Goal: Task Accomplishment & Management: Manage account settings

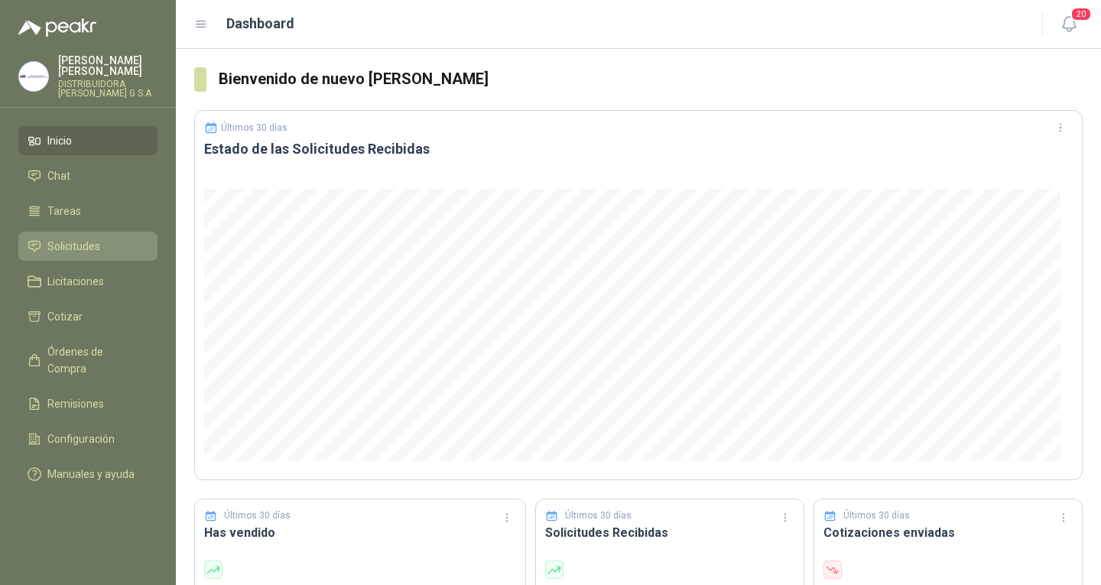
click at [69, 232] on link "Solicitudes" at bounding box center [87, 246] width 139 height 29
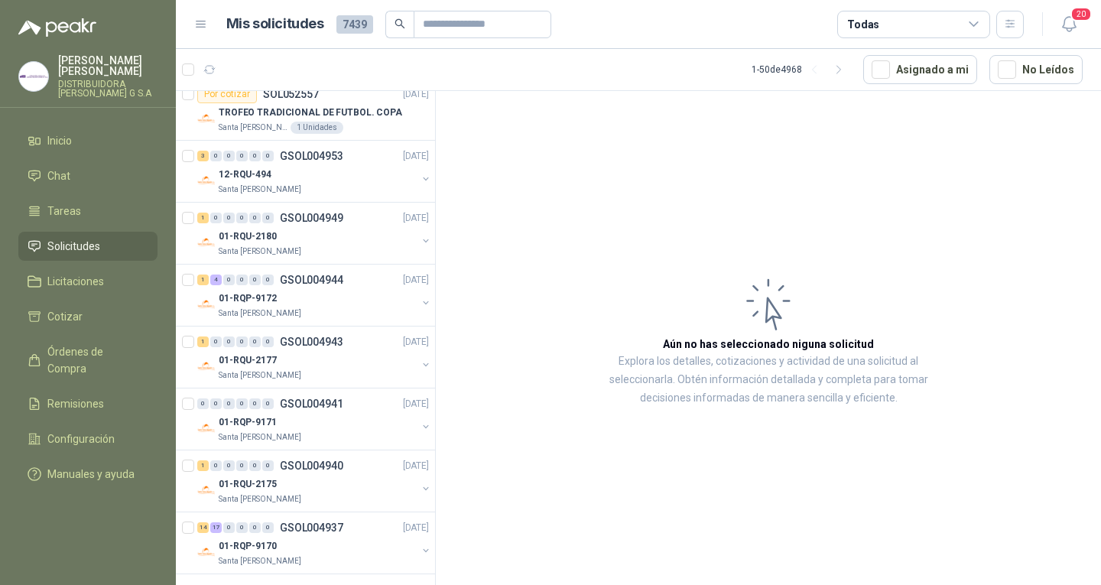
scroll to position [2631, 0]
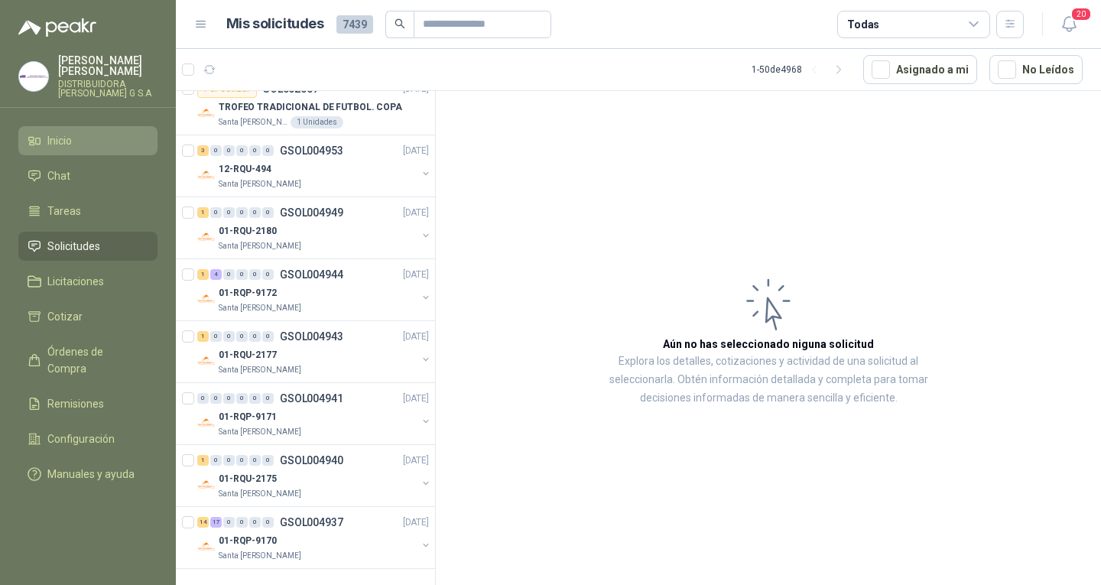
click at [100, 126] on link "Inicio" at bounding box center [87, 140] width 139 height 29
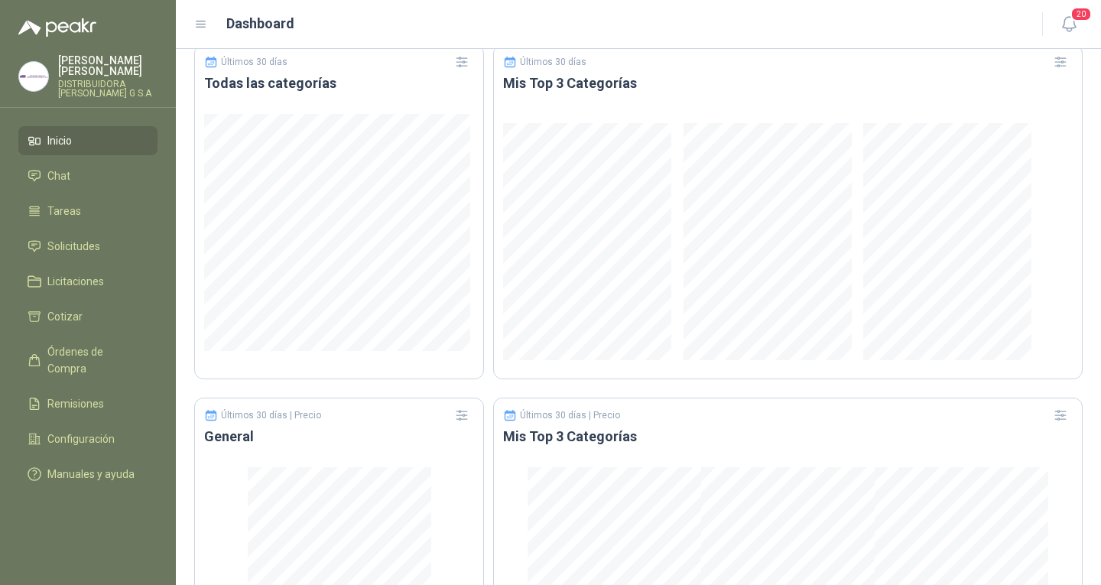
scroll to position [899, 0]
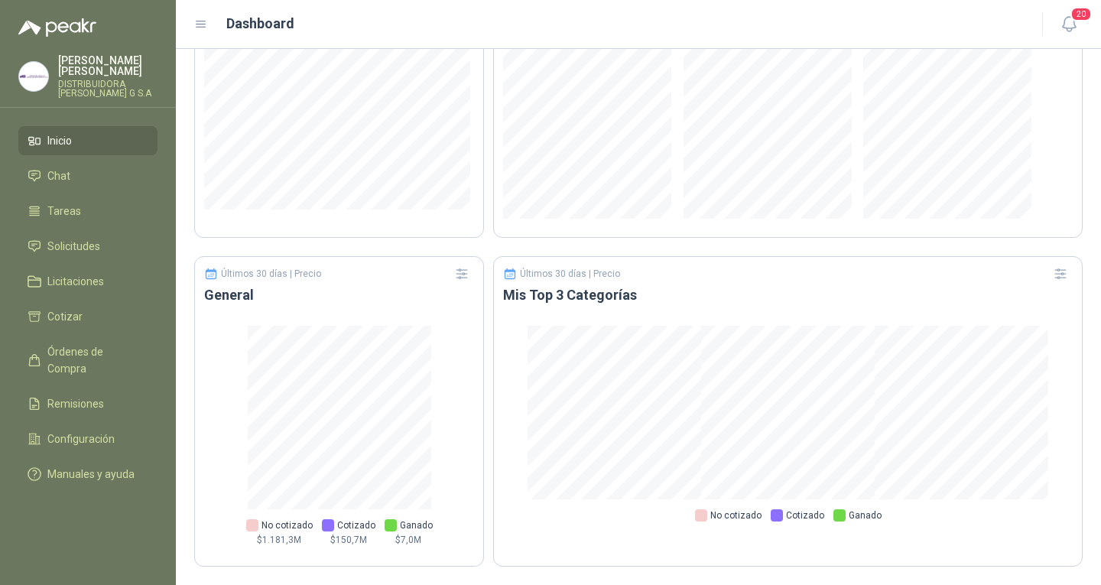
click at [105, 126] on link "Inicio" at bounding box center [87, 140] width 139 height 29
click at [93, 242] on span "Solicitudes" at bounding box center [73, 246] width 53 height 17
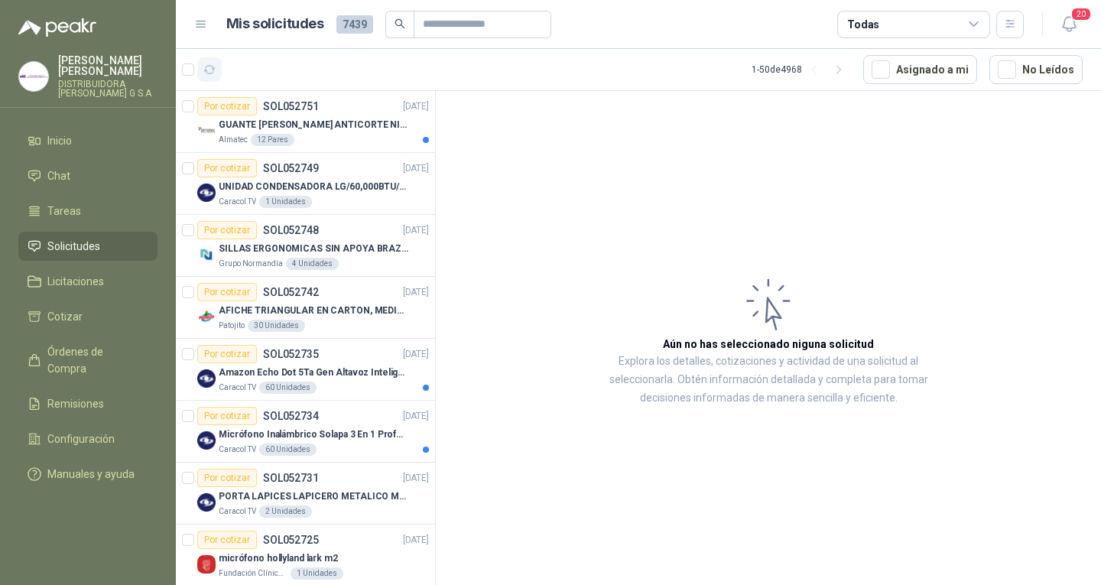
click at [213, 76] on icon "button" at bounding box center [209, 69] width 13 height 13
click at [214, 123] on img at bounding box center [206, 131] width 18 height 18
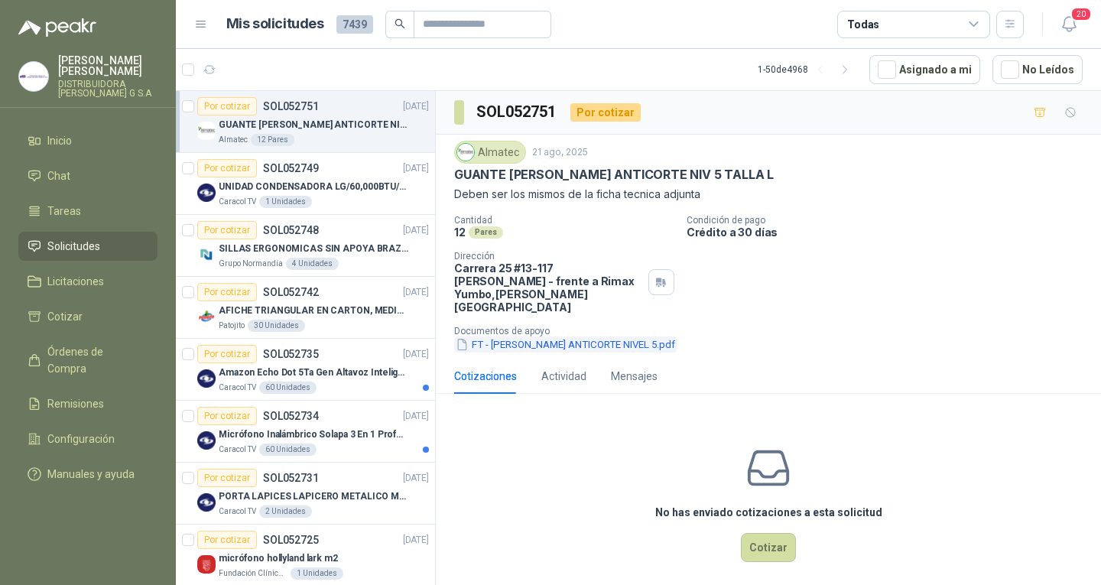
click at [514, 336] on button "FT - [PERSON_NAME] ANTICORTE NIVEL 5.pdf" at bounding box center [565, 344] width 222 height 16
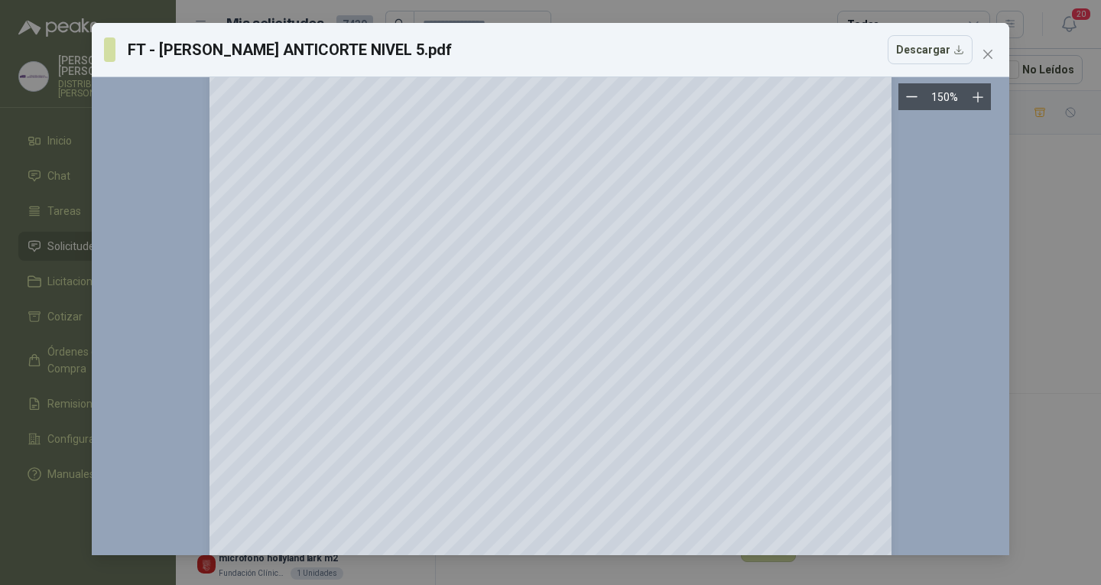
scroll to position [74, 0]
click at [981, 55] on span "Close" at bounding box center [987, 54] width 24 height 12
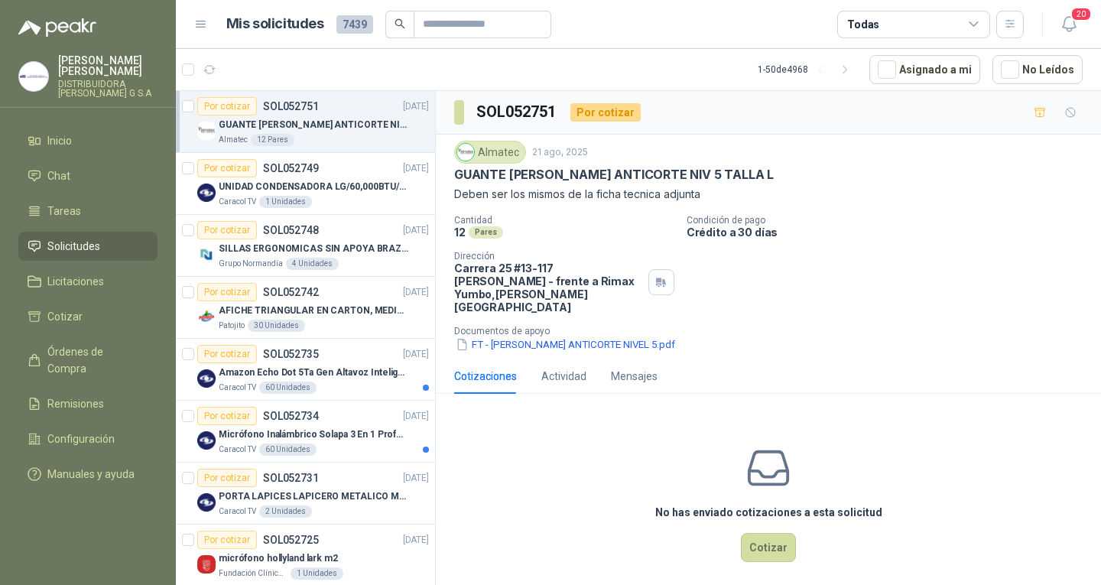
click at [149, 234] on link "Solicitudes" at bounding box center [87, 246] width 139 height 29
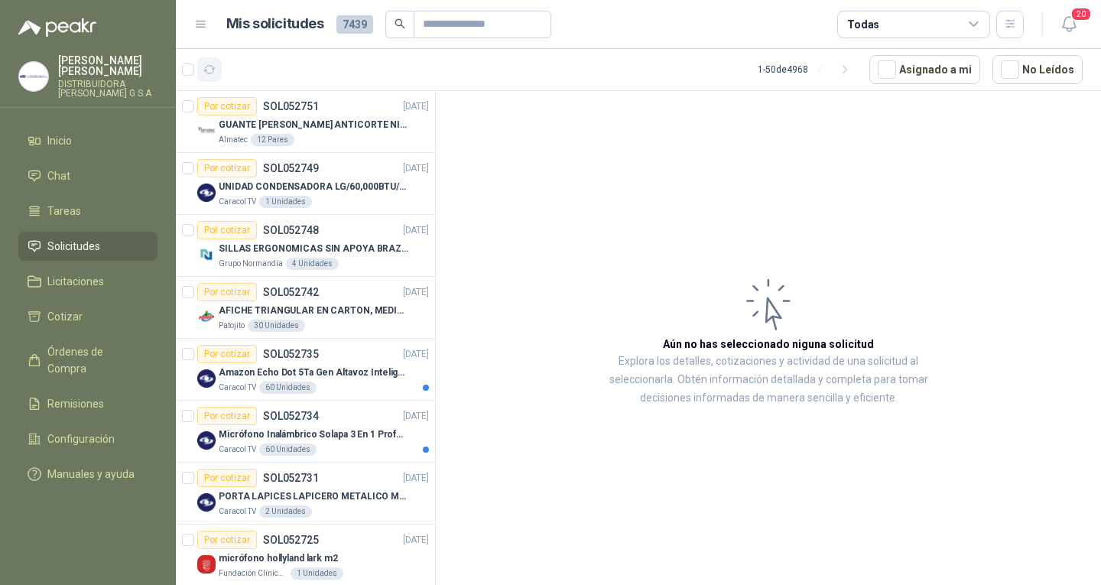
click at [209, 76] on button "button" at bounding box center [209, 69] width 24 height 24
click at [200, 77] on button "button" at bounding box center [209, 69] width 24 height 24
click at [213, 69] on icon "button" at bounding box center [209, 70] width 11 height 8
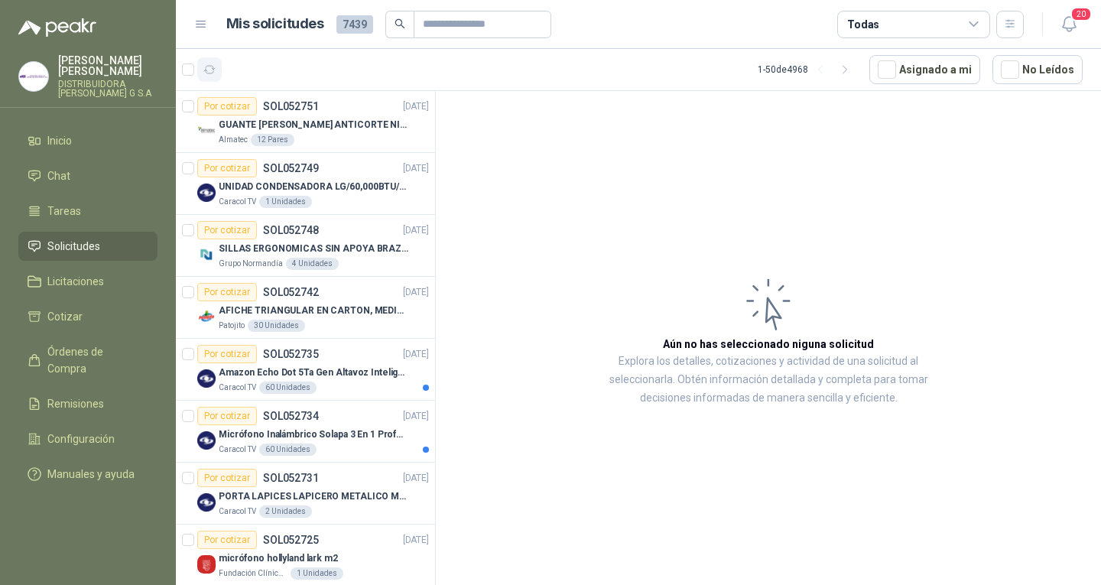
click at [213, 69] on icon "button" at bounding box center [209, 70] width 11 height 8
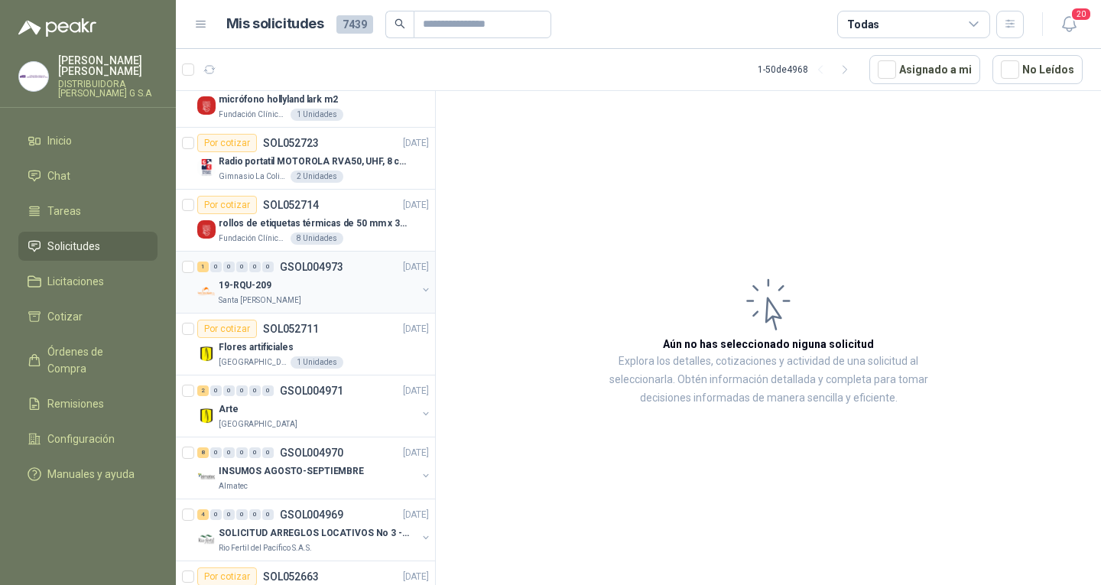
scroll to position [535, 0]
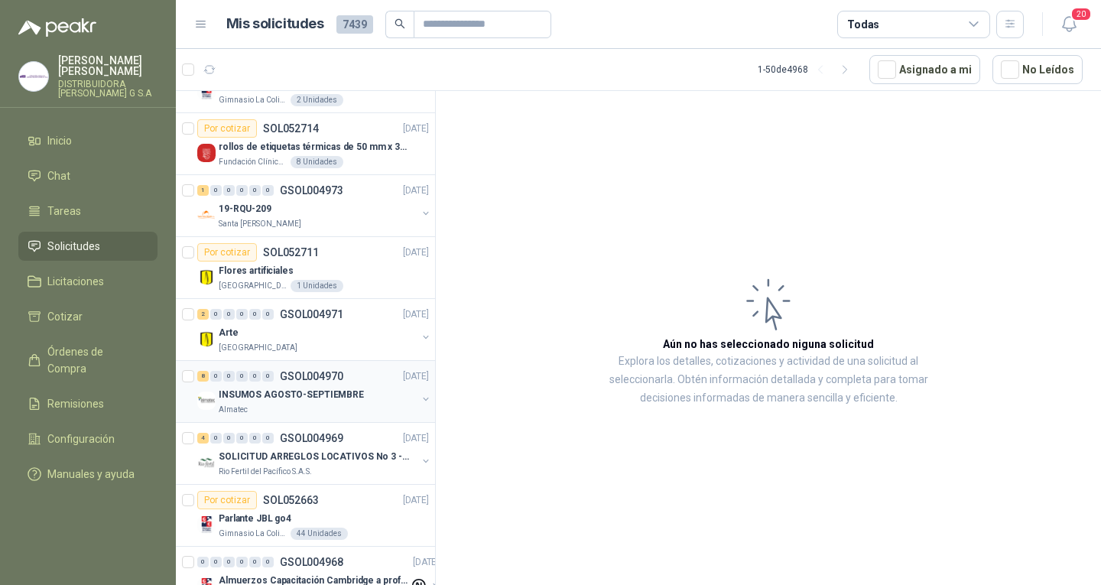
click at [312, 419] on div "8 0 0 0 0 0 GSOL004970 [DATE] INSUMOS AGOSTO-SEPTIEMBRE Almatec" at bounding box center [305, 392] width 259 height 62
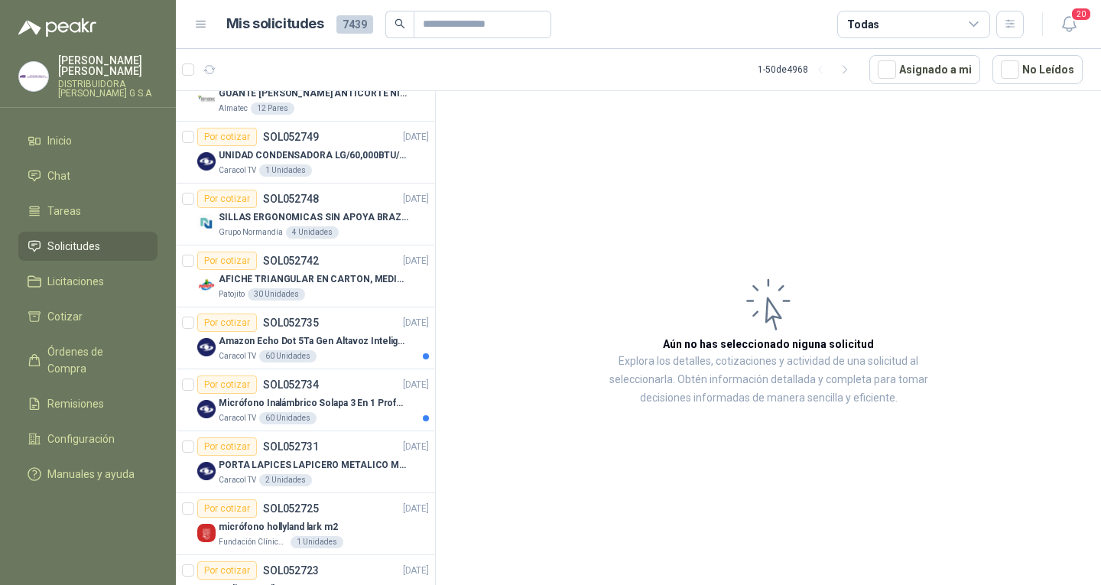
scroll to position [0, 0]
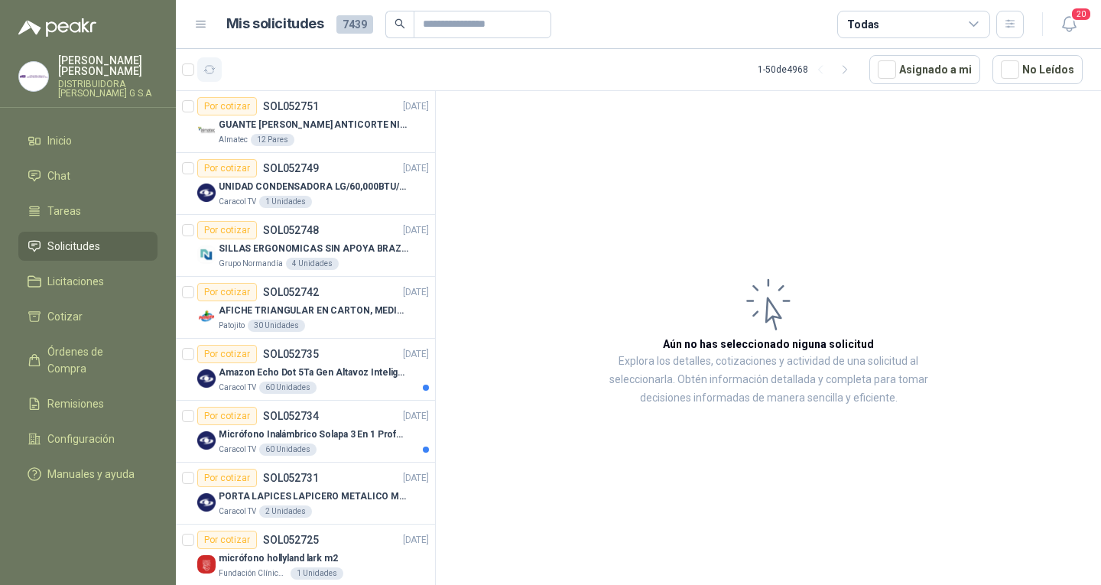
click at [219, 77] on button "button" at bounding box center [209, 69] width 24 height 24
click at [88, 133] on li "Inicio" at bounding box center [88, 140] width 121 height 17
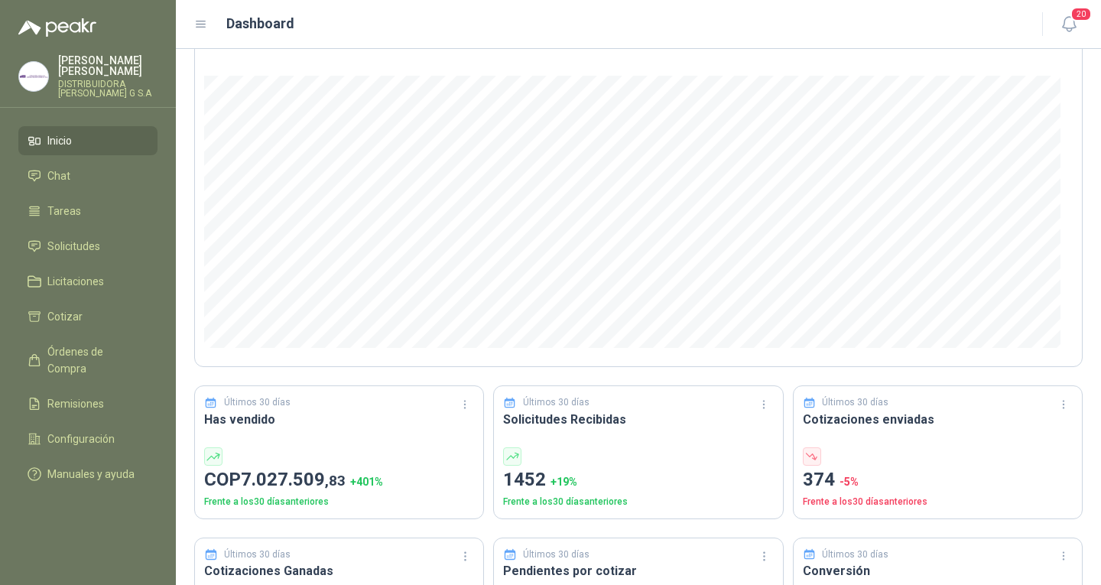
scroll to position [229, 0]
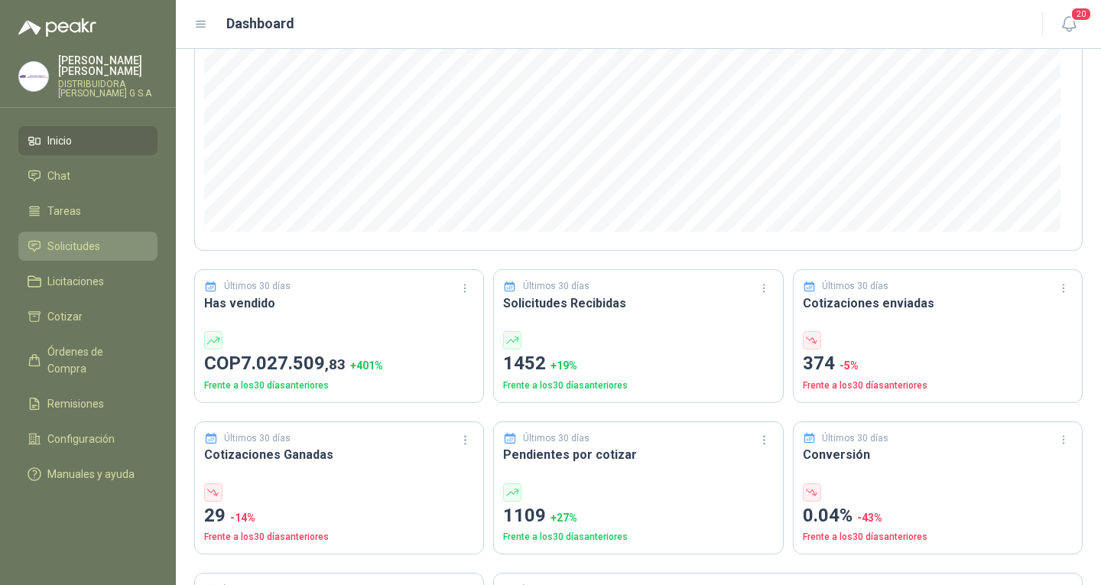
click at [102, 238] on li "Solicitudes" at bounding box center [88, 246] width 121 height 17
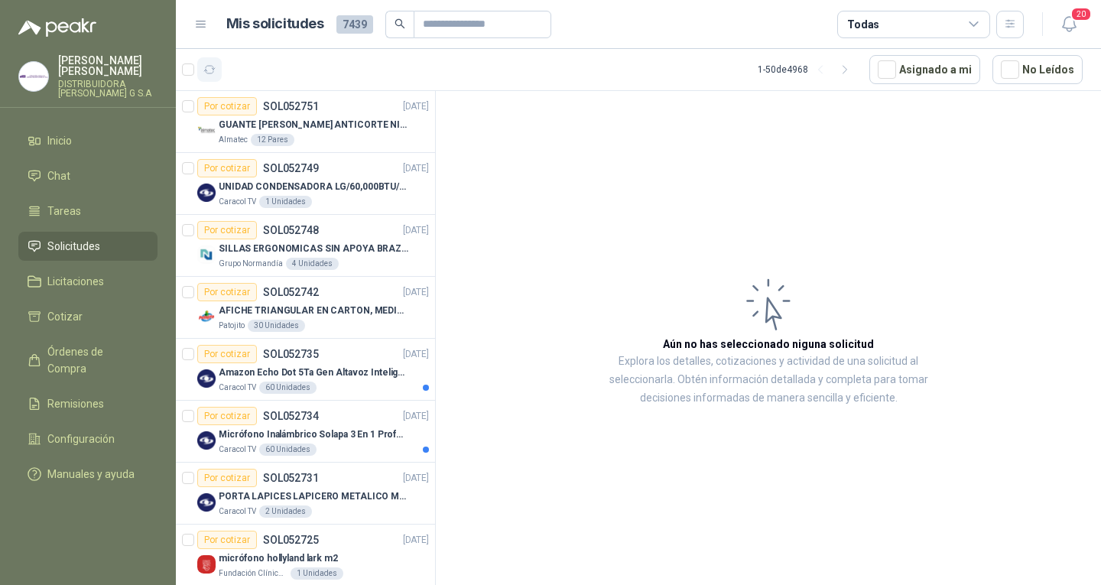
click at [213, 75] on icon "button" at bounding box center [209, 69] width 13 height 13
click at [210, 79] on button "button" at bounding box center [209, 69] width 24 height 24
click at [213, 69] on icon "button" at bounding box center [209, 70] width 11 height 8
